Goal: Task Accomplishment & Management: Complete application form

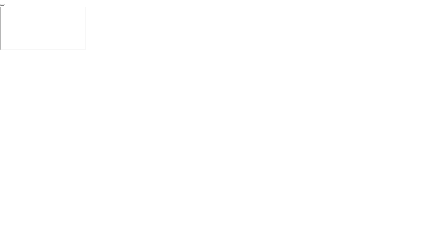
click at [5, 6] on button "End Proctoring Session" at bounding box center [2, 5] width 5 height 2
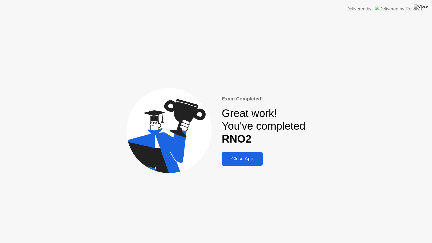
click at [257, 158] on div "Close App" at bounding box center [242, 159] width 38 height 6
